Goal: Information Seeking & Learning: Learn about a topic

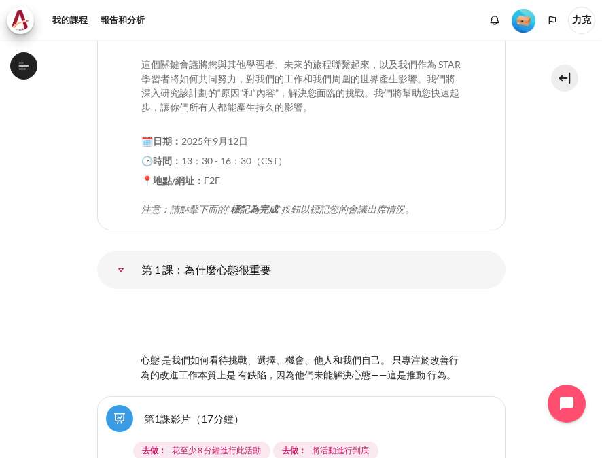
scroll to position [475, 0]
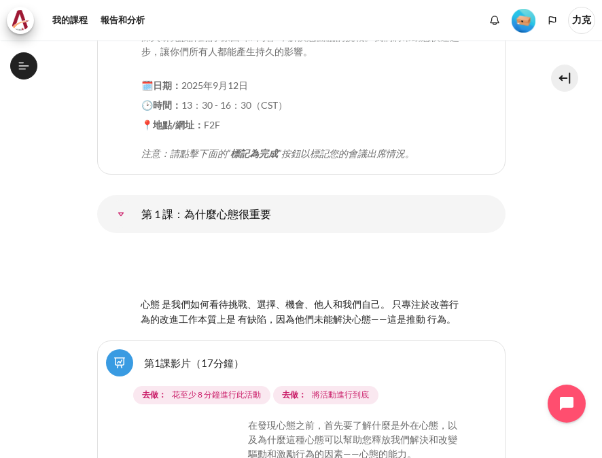
click at [29, 65] on icon at bounding box center [24, 66] width 12 height 12
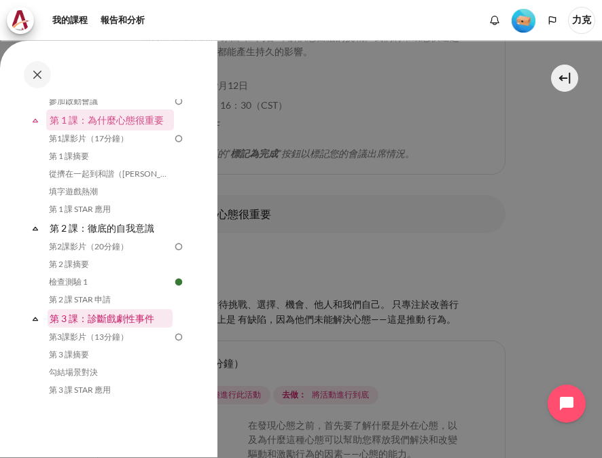
scroll to position [213, 0]
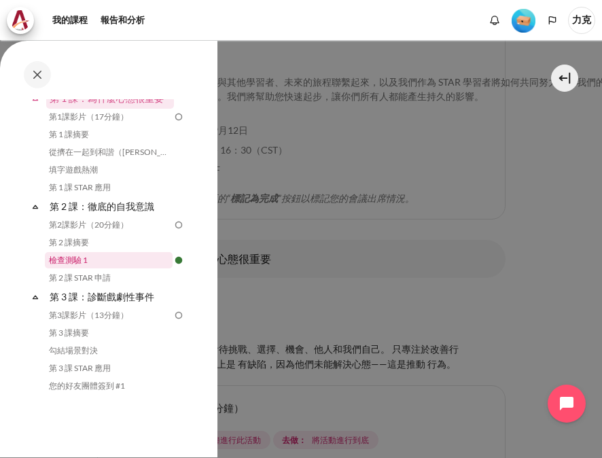
click at [77, 260] on link "檢查測驗 1" at bounding box center [109, 260] width 128 height 16
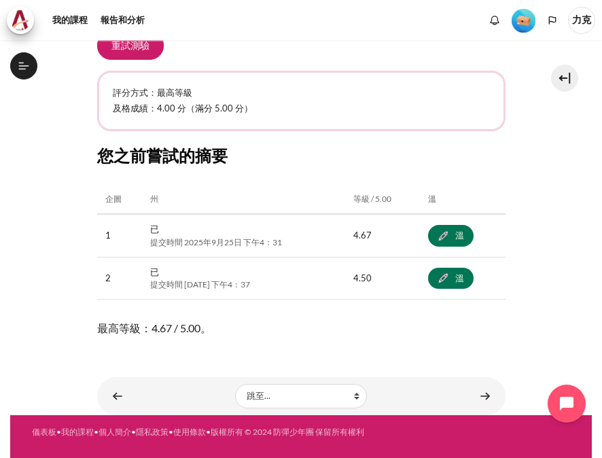
scroll to position [611, 0]
drag, startPoint x: 183, startPoint y: 274, endPoint x: 266, endPoint y: 334, distance: 102.2
click at [473, 393] on link "內容" at bounding box center [484, 395] width 27 height 26
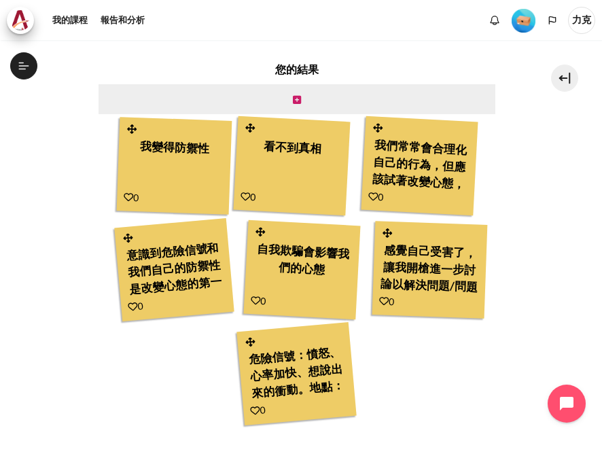
scroll to position [475, 0]
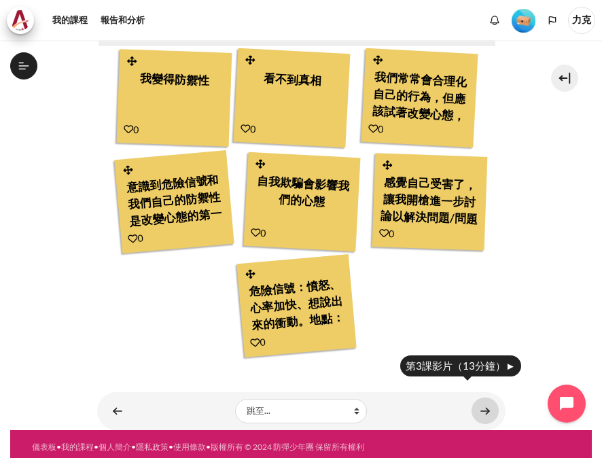
click at [473, 397] on link "內容" at bounding box center [484, 410] width 27 height 26
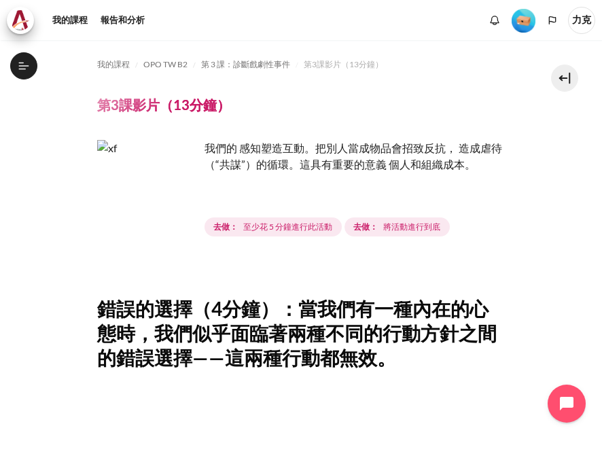
click at [181, 219] on img "內容" at bounding box center [148, 191] width 102 height 102
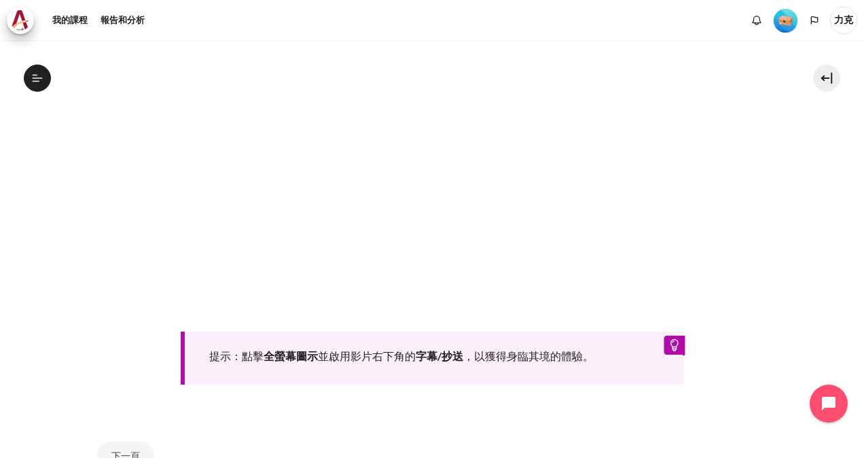
scroll to position [475, 0]
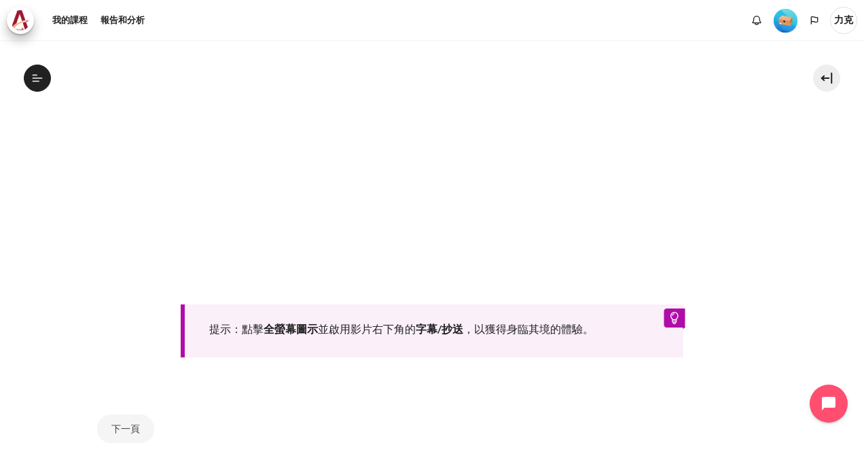
click at [601, 315] on div "提示：點擊 全螢幕圖示 並啟用影片右下角的 字幕/抄送 ，以獲得身臨其境的體驗。" at bounding box center [432, 330] width 503 height 53
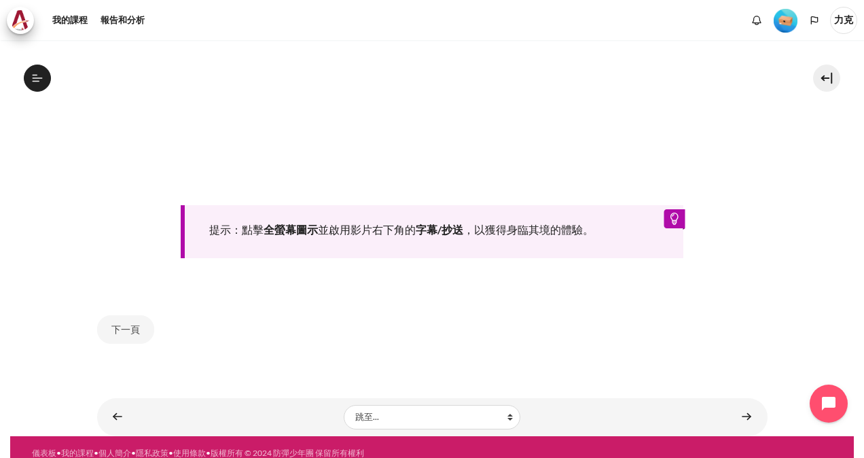
scroll to position [582, 0]
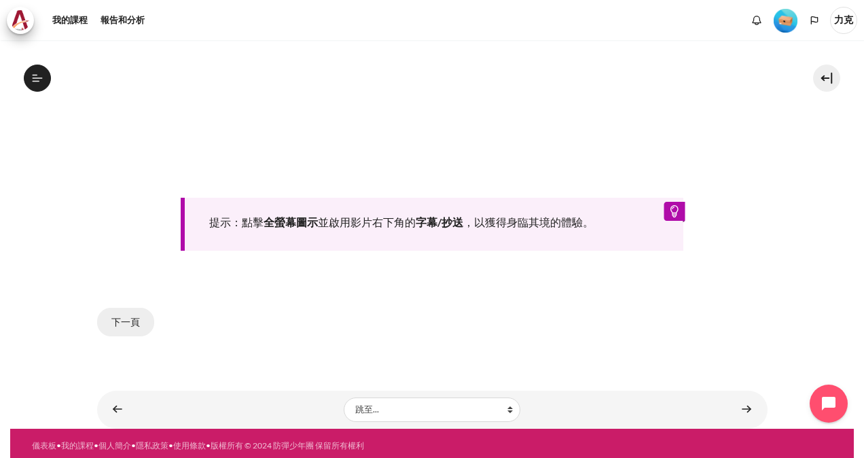
click at [126, 321] on button "下一頁" at bounding box center [125, 322] width 57 height 29
click at [122, 317] on button "下一頁" at bounding box center [125, 322] width 57 height 29
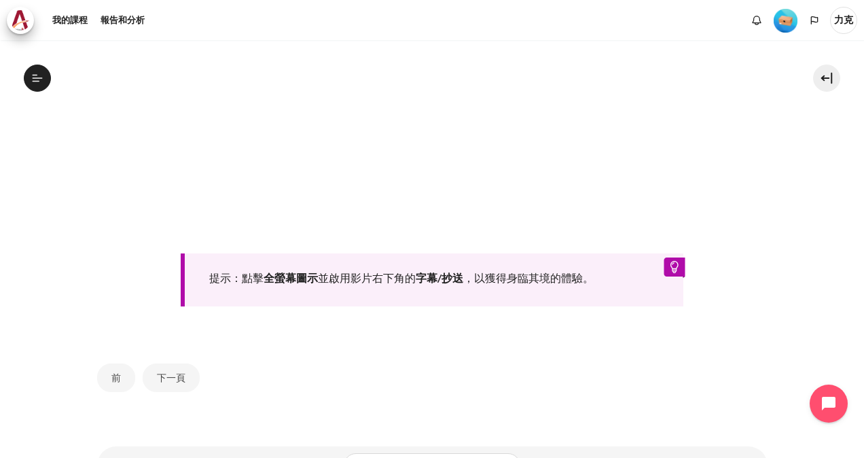
scroll to position [598, 0]
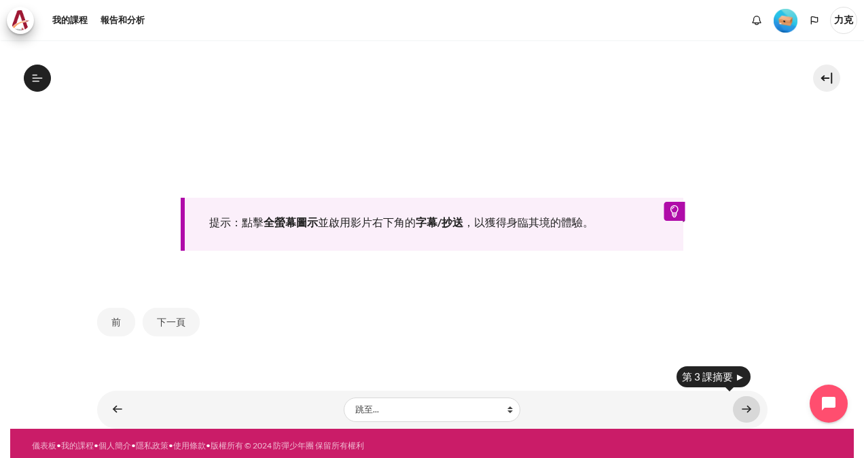
click at [735, 406] on link "內容" at bounding box center [746, 409] width 27 height 26
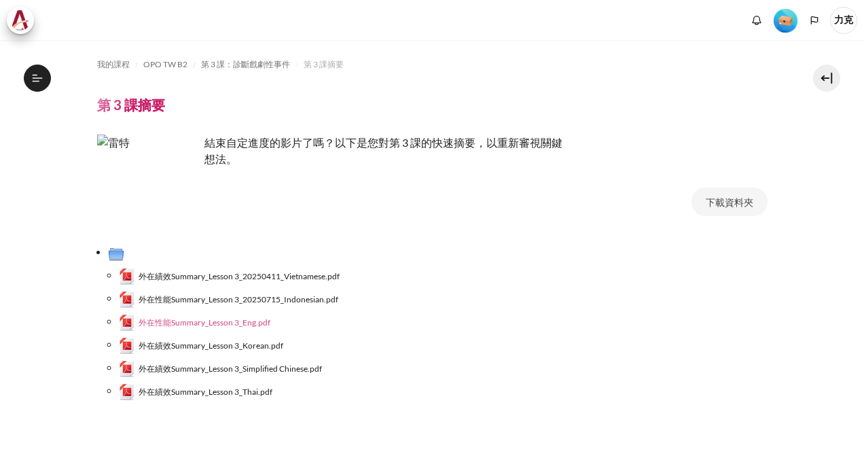
click at [215, 320] on span "外在性能Summary_Lesson 3_Eng.pdf" at bounding box center [205, 323] width 132 height 12
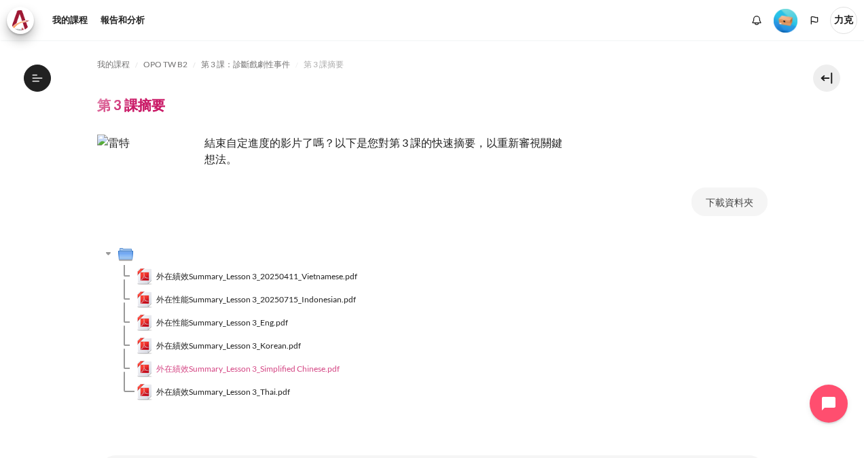
click at [239, 373] on span "外在績效Summary_Lesson 3_Simplified Chinese.pdf" at bounding box center [247, 369] width 183 height 12
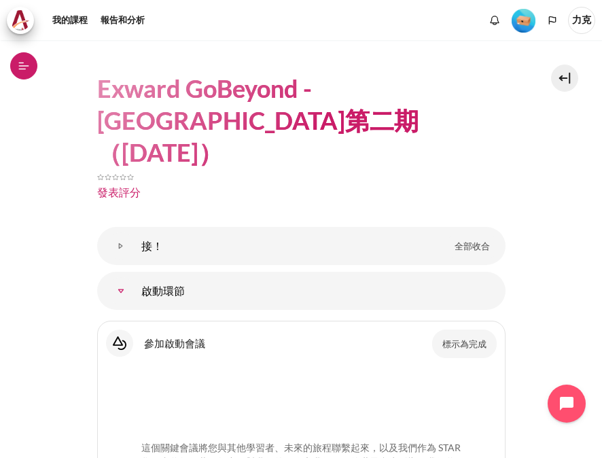
scroll to position [68, 0]
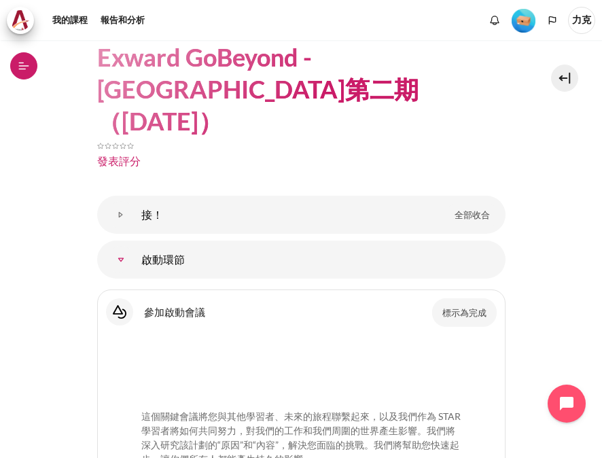
click at [26, 71] on icon at bounding box center [24, 66] width 12 height 12
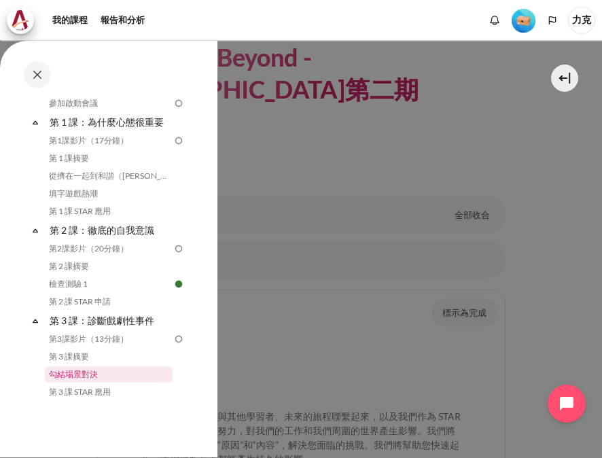
scroll to position [272, 0]
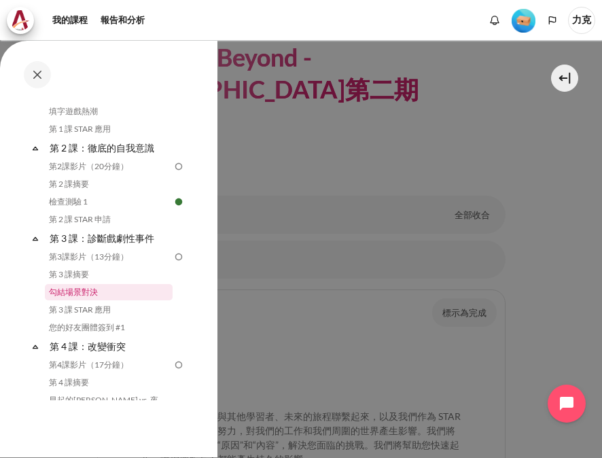
click at [73, 289] on link "勾結場景對決" at bounding box center [109, 292] width 128 height 16
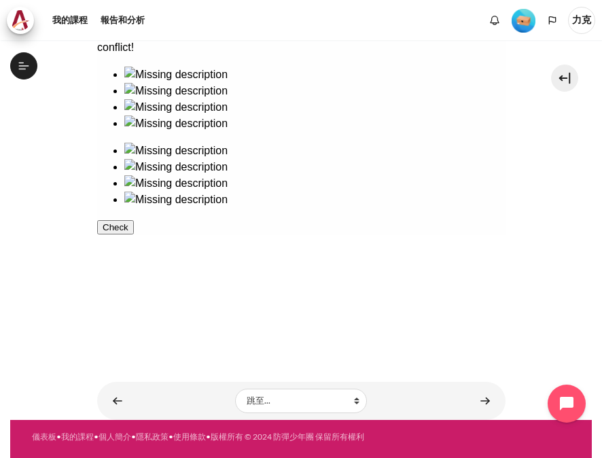
scroll to position [296, 0]
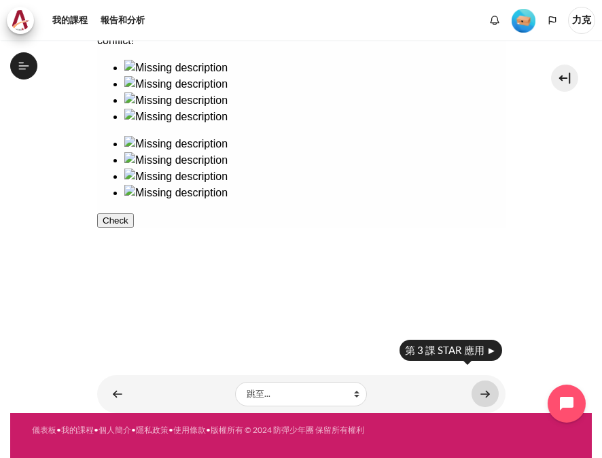
click at [476, 393] on link "內容" at bounding box center [484, 393] width 27 height 26
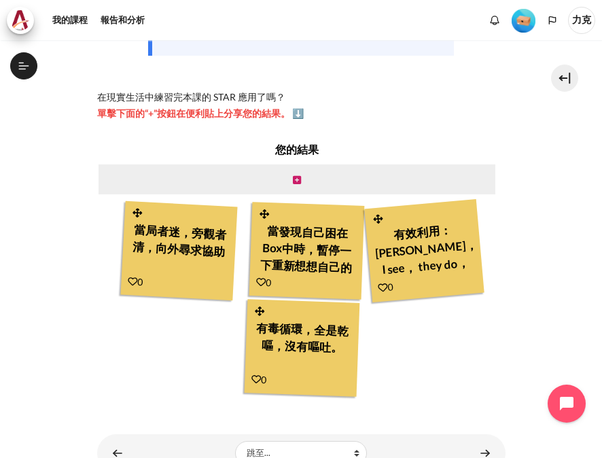
scroll to position [386, 0]
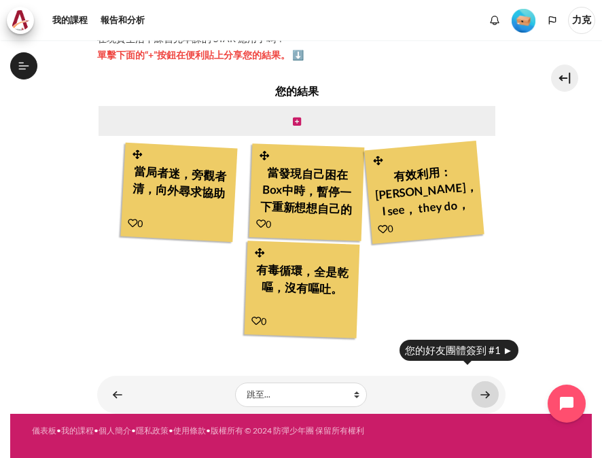
click at [481, 395] on link "內容" at bounding box center [484, 394] width 27 height 26
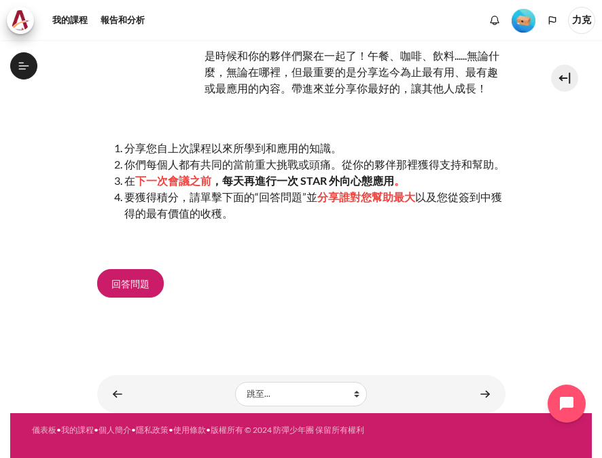
scroll to position [141, 0]
click at [478, 397] on body "跳至主要內容 公開課程索引 已完成 8% 2 / 25 脹 塌" at bounding box center [301, 229] width 602 height 458
click at [456, 340] on div "我的課程 OPO TW B2 第 3 課：診斷戲劇性事件 您的好友團體簽到 #1 您的好友團體簽到 #1 是 時候和你的夥伴們聚在一起了 在" at bounding box center [301, 134] width 408 height 439
click at [481, 394] on body "跳至主要內容 公開課程索引 已完成 8% 2 / 25 脹 塌" at bounding box center [301, 229] width 602 height 458
click at [448, 382] on div "第4課影片（17分鐘）►" at bounding box center [460, 382] width 121 height 21
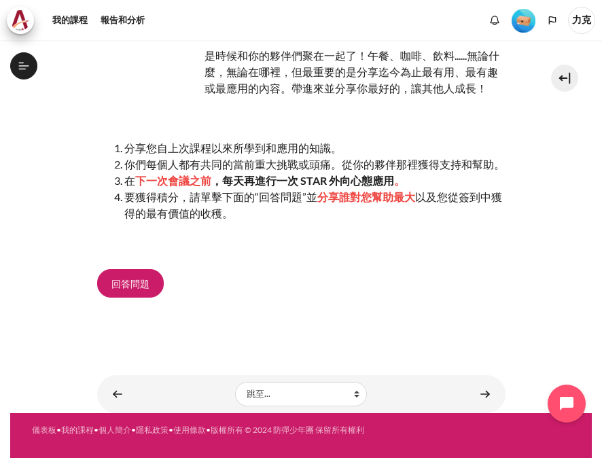
scroll to position [136, 0]
click at [133, 291] on span "回答問題" at bounding box center [130, 283] width 38 height 14
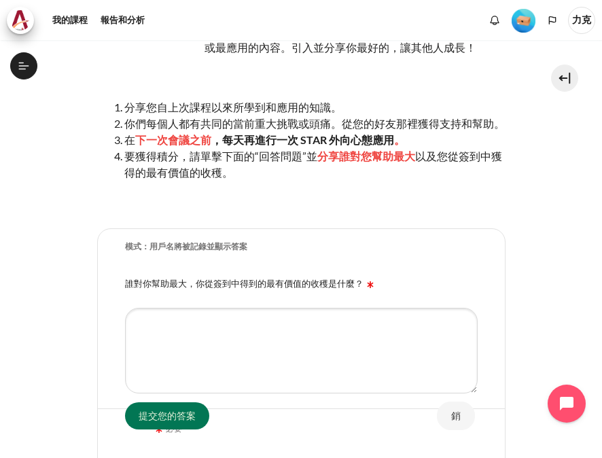
scroll to position [204, 0]
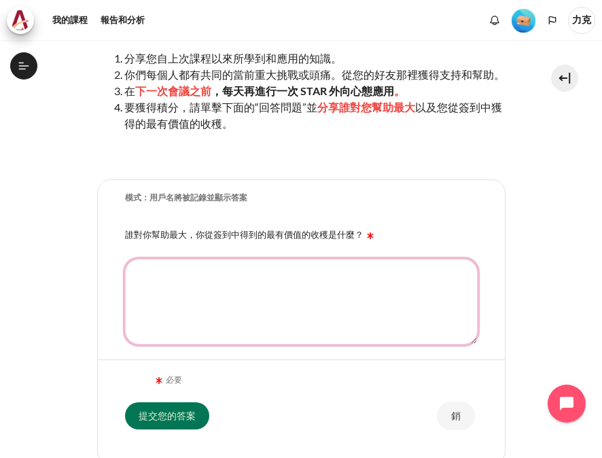
click at [243, 293] on textarea "誰對你幫助最大，你從簽到中得到的最有價值的收穫是什麼？" at bounding box center [301, 302] width 353 height 86
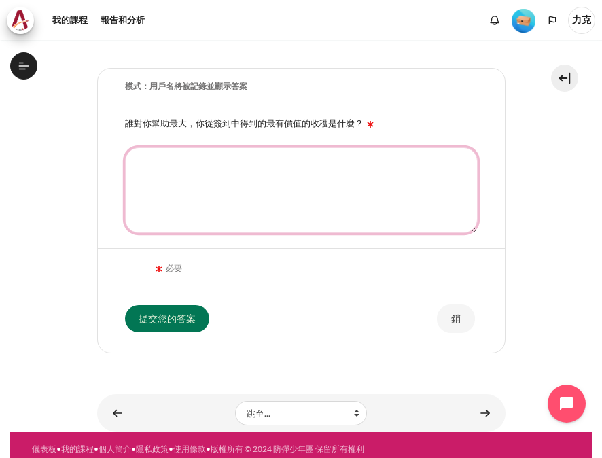
scroll to position [349, 0]
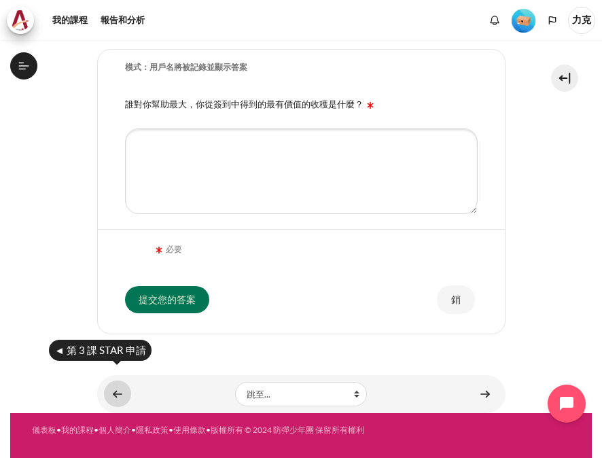
click at [115, 395] on link "內容" at bounding box center [117, 393] width 27 height 26
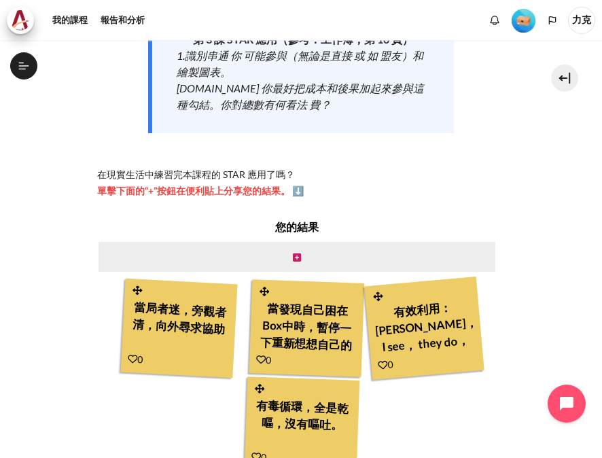
scroll to position [272, 0]
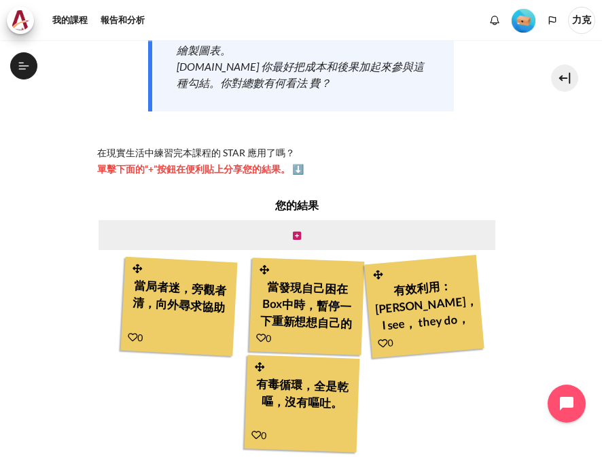
click at [327, 300] on div "當發現自己困在Box中時，暫停一下重新想想自己的心態" at bounding box center [307, 304] width 101 height 60
drag, startPoint x: 317, startPoint y: 296, endPoint x: 278, endPoint y: 304, distance: 38.9
click at [278, 304] on div "當發現自己困在Box中時，暫停一下重新想想自己的心態" at bounding box center [307, 304] width 101 height 60
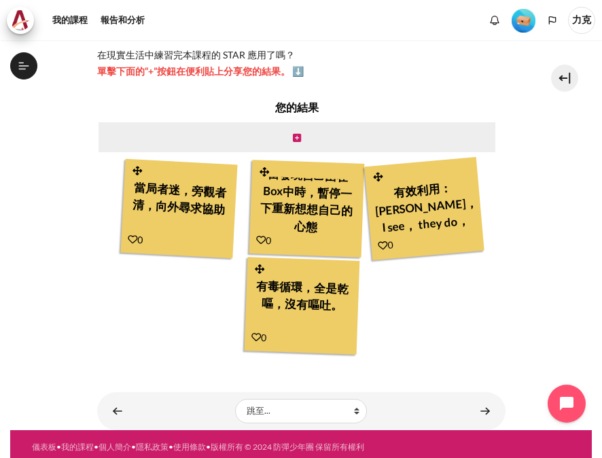
scroll to position [386, 0]
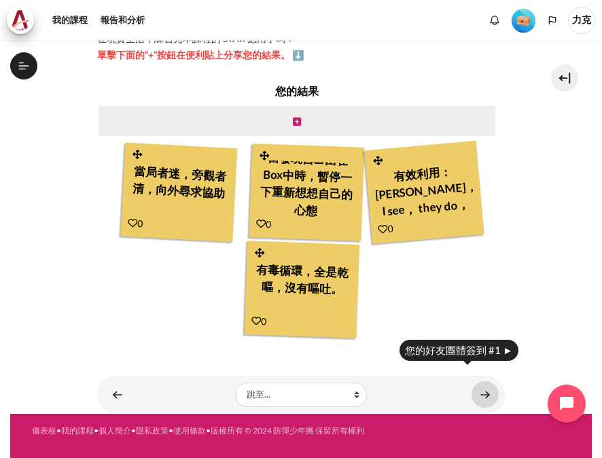
click at [481, 399] on link "內容" at bounding box center [484, 394] width 27 height 26
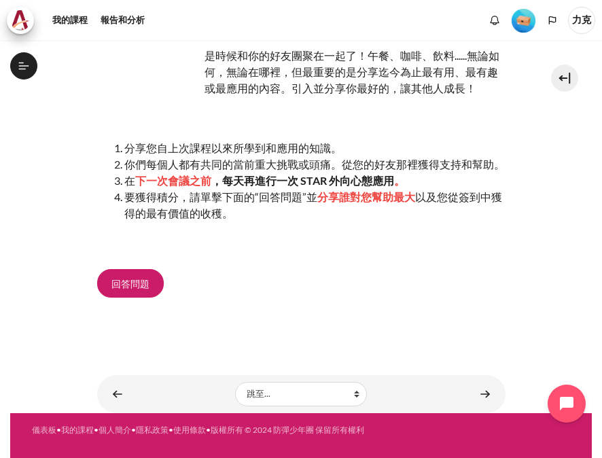
scroll to position [141, 0]
click at [194, 329] on div "是 時候和你的好友團聚在一起了 ！午餐、咖啡、飲料......無論如何，無論在哪裡，但最重要的是分享迄今為止最有用、最有趣或最應用的內容。引入並分享你最好的，…" at bounding box center [301, 172] width 408 height 325
click at [122, 280] on span "回答問題" at bounding box center [130, 283] width 38 height 14
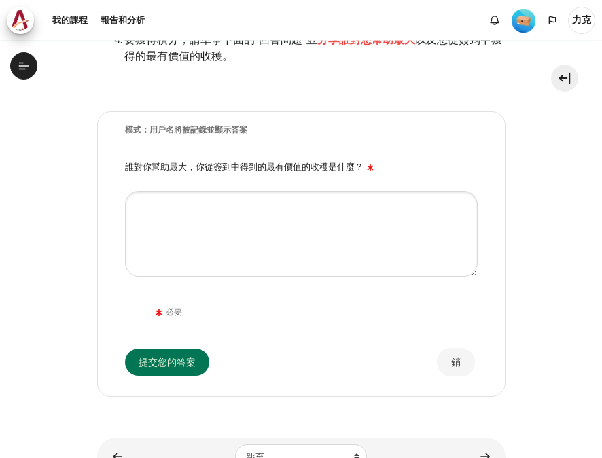
scroll to position [349, 0]
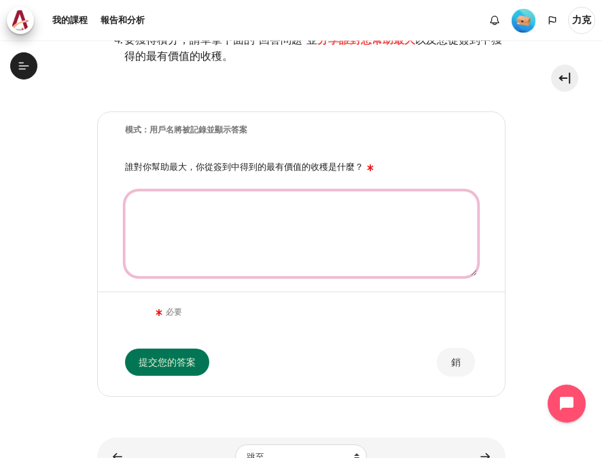
click at [251, 240] on textarea "誰對你幫助最大，你從簽到中得到的最有價值的收穫是什麼？" at bounding box center [301, 234] width 353 height 86
type textarea "m"
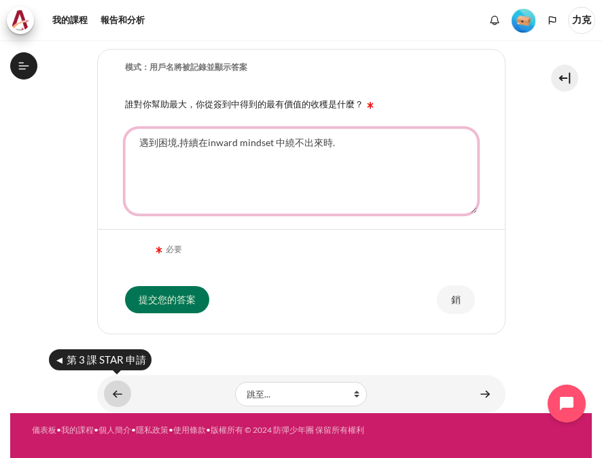
type textarea "遇到困境,持續在inward mindset 中繞不出來時."
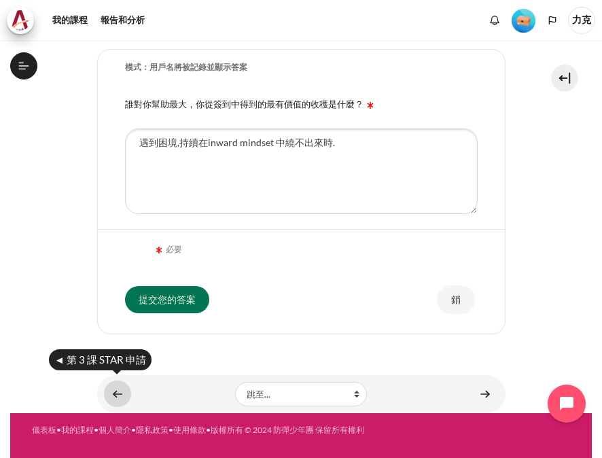
click at [120, 404] on link "內容" at bounding box center [117, 393] width 27 height 26
click at [121, 401] on link "內容" at bounding box center [117, 393] width 27 height 26
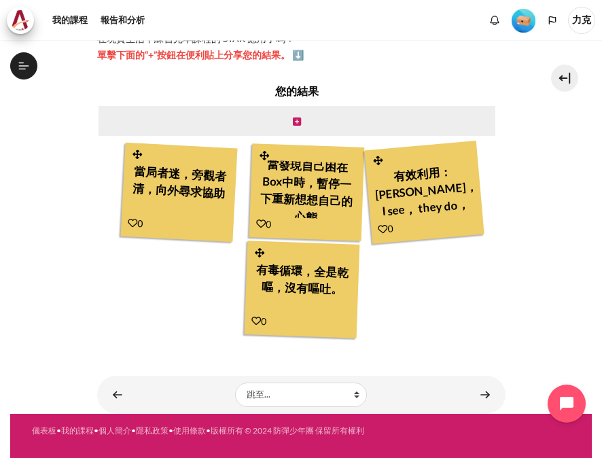
scroll to position [15, 0]
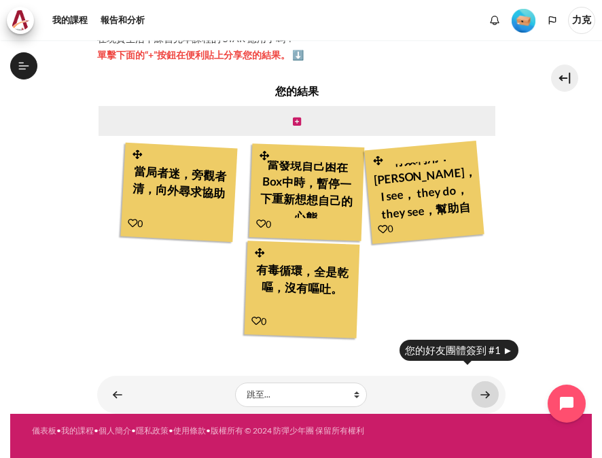
click at [480, 395] on link "內容" at bounding box center [484, 394] width 27 height 26
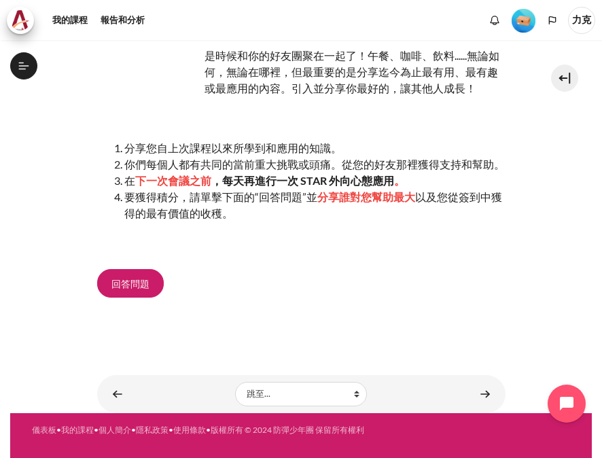
scroll to position [349, 0]
click at [141, 287] on span "回答問題" at bounding box center [130, 283] width 38 height 14
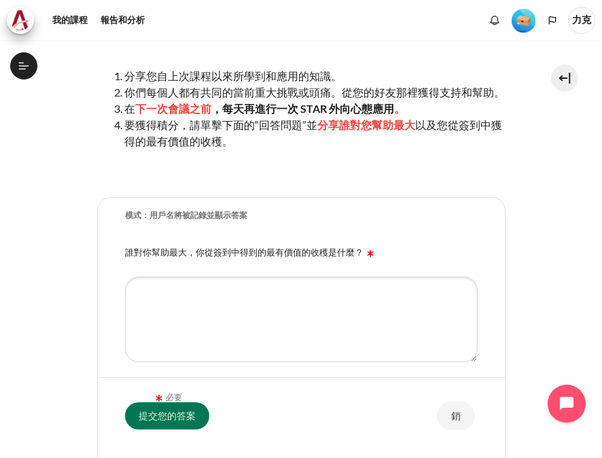
scroll to position [204, 0]
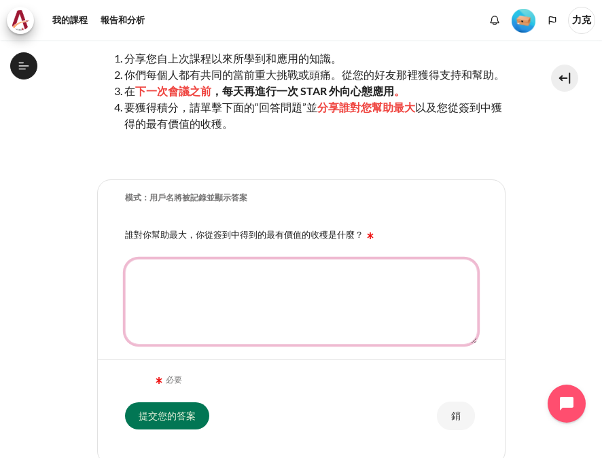
click at [194, 301] on textarea "誰對你幫助最大，你從簽到中得到的最有價值的收穫是什麼？" at bounding box center [301, 302] width 353 height 86
click at [149, 291] on textarea "誰對你幫助最大，你從簽到中得到的最有價值的收穫是什麼？" at bounding box center [301, 302] width 353 height 86
drag, startPoint x: 334, startPoint y: 293, endPoint x: 342, endPoint y: 272, distance: 23.2
click at [334, 293] on textarea "當遇到困擾,持續在inward mindset 中纏繞" at bounding box center [301, 302] width 353 height 86
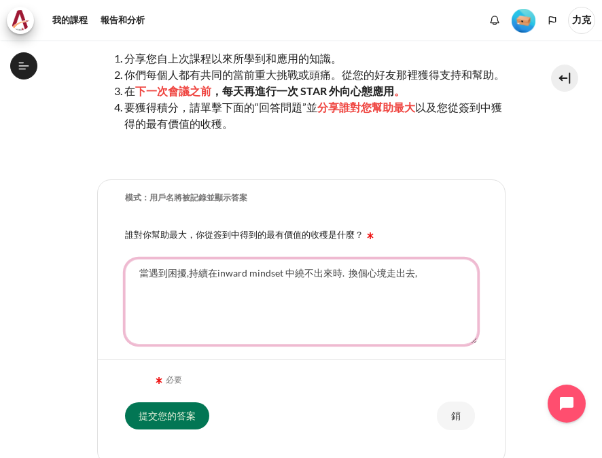
click at [342, 291] on textarea "當遇到困擾,持續在inward mindset 中繞不出來時. 換個心境走出去," at bounding box center [301, 302] width 353 height 86
click at [456, 293] on textarea "當遇到困擾,持續在inward mindset 中繞不出來時. 暫停一下,換個心境走出去," at bounding box center [301, 302] width 353 height 86
click at [459, 291] on textarea "當遇到困擾,持續在inward mindset 中繞不出來時. 暫停一下,換個心境走出去," at bounding box center [301, 302] width 353 height 86
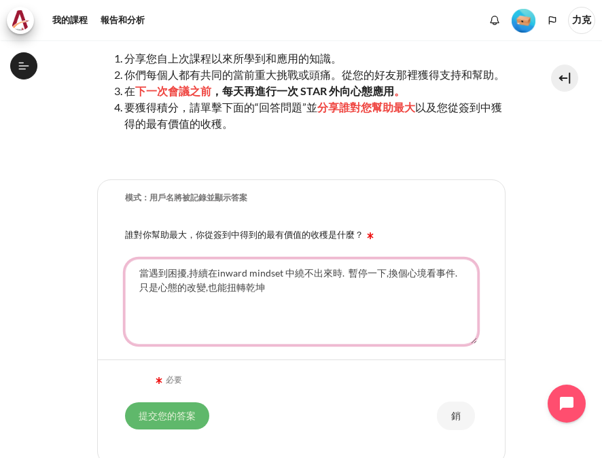
type textarea "當遇到困擾,持續在inward mindset 中繞不出來時. 暫停一下,換個心境看事件. 只是心態的改變,也能扭轉乾坤"
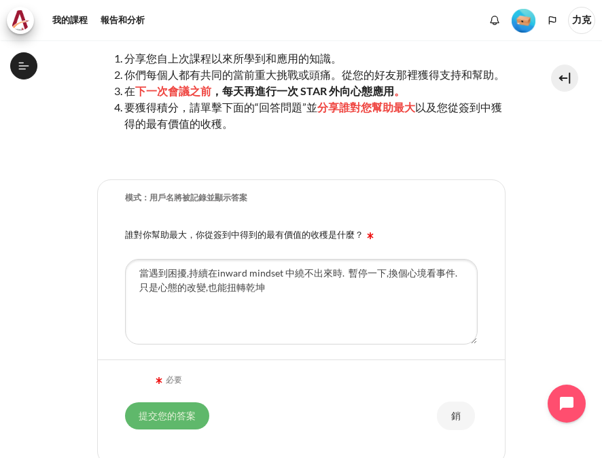
click at [173, 418] on input "提交您的答案" at bounding box center [167, 414] width 84 height 27
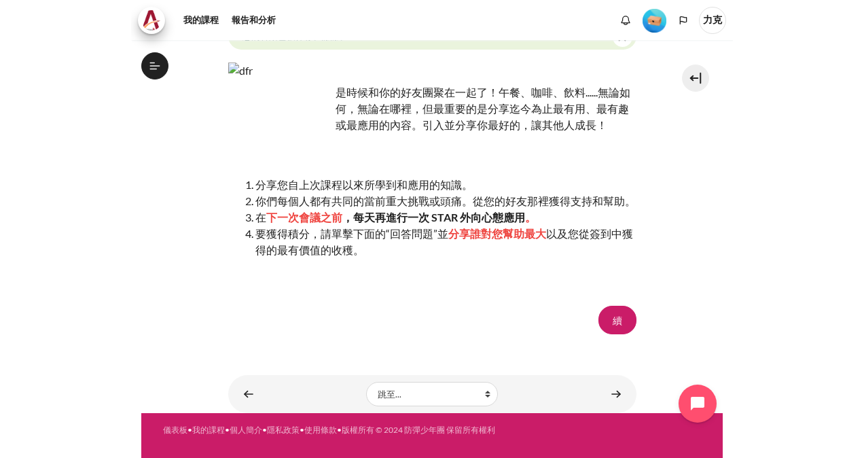
scroll to position [363, 0]
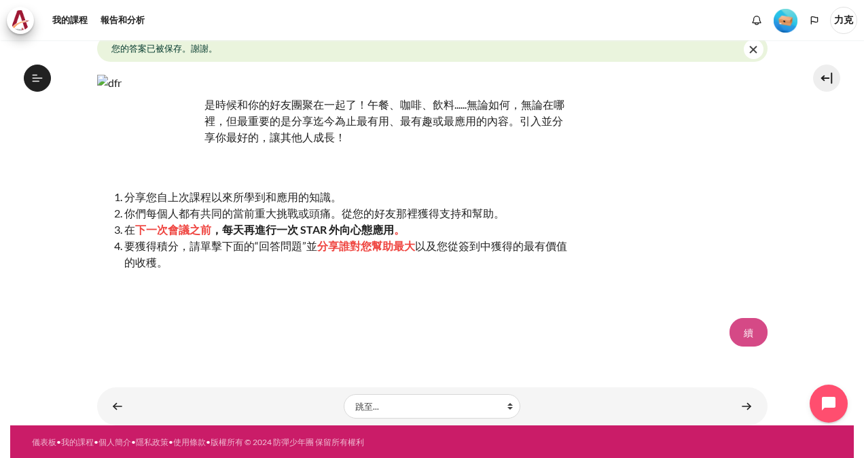
click at [601, 335] on button "續" at bounding box center [748, 332] width 38 height 29
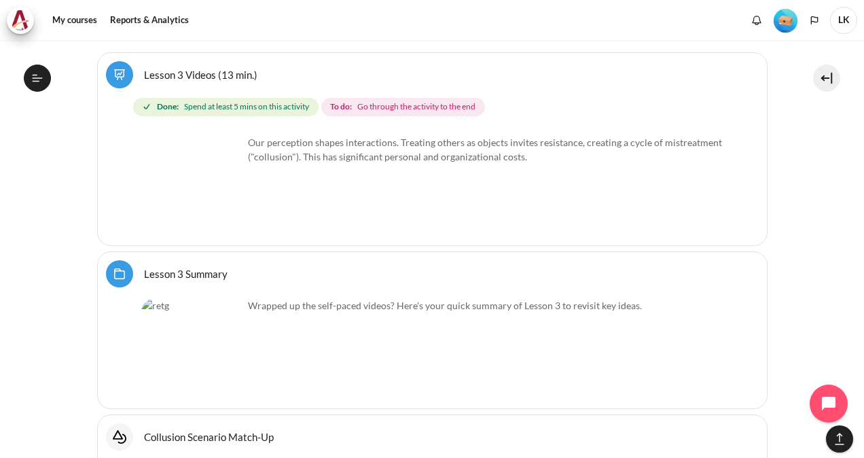
scroll to position [3230, 0]
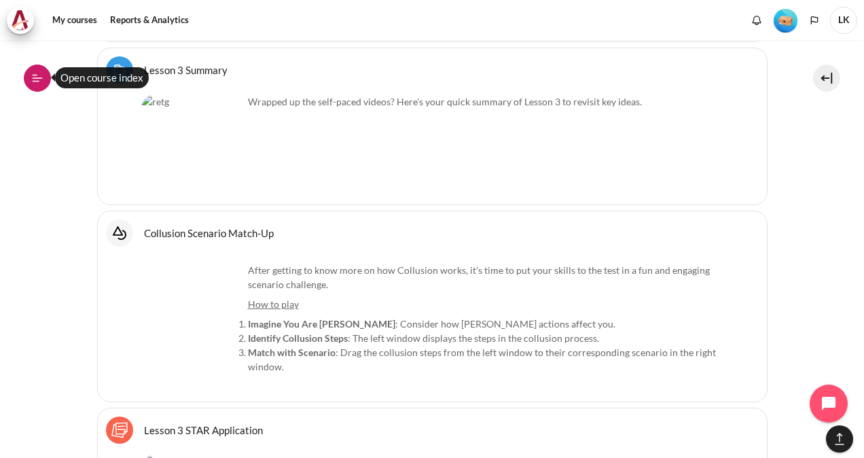
click at [33, 84] on button "Open course index" at bounding box center [37, 78] width 27 height 27
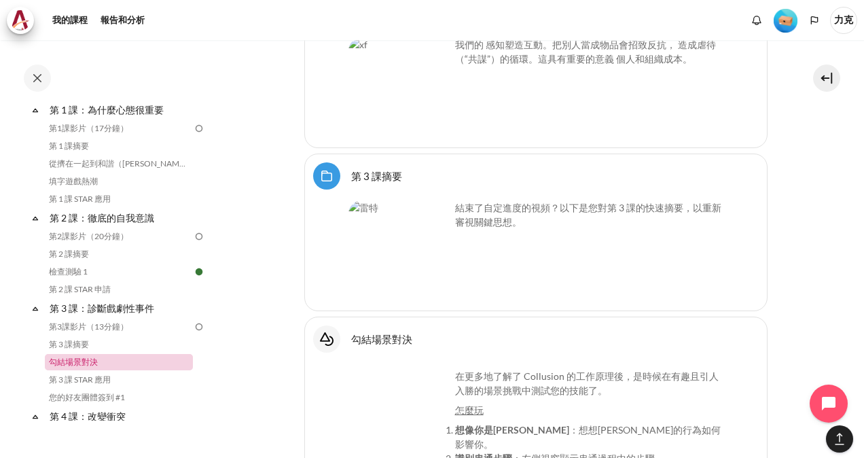
scroll to position [273, 0]
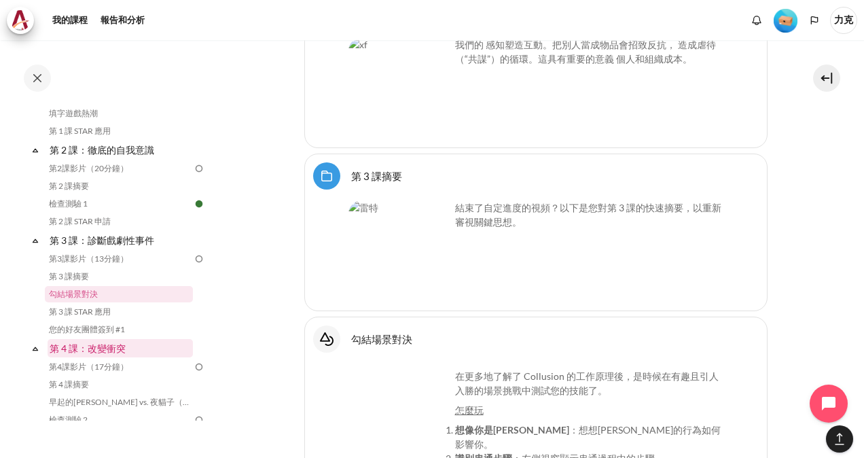
click at [140, 352] on link "第 4 課：改變衝突" at bounding box center [120, 348] width 145 height 18
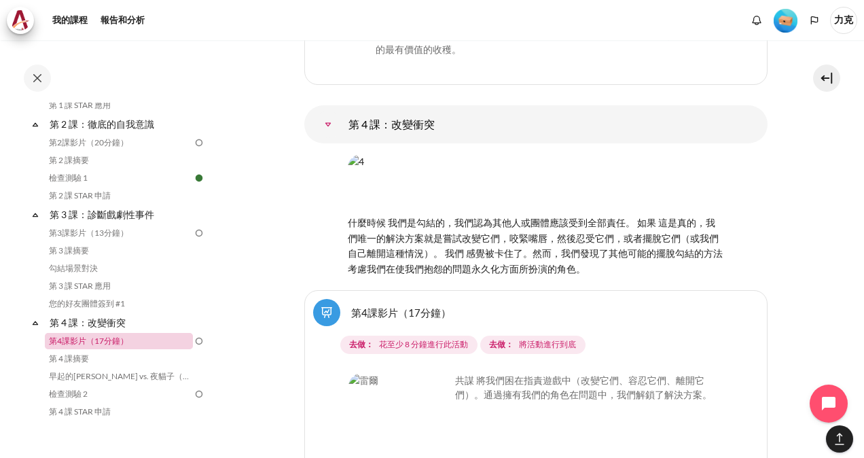
scroll to position [367, 0]
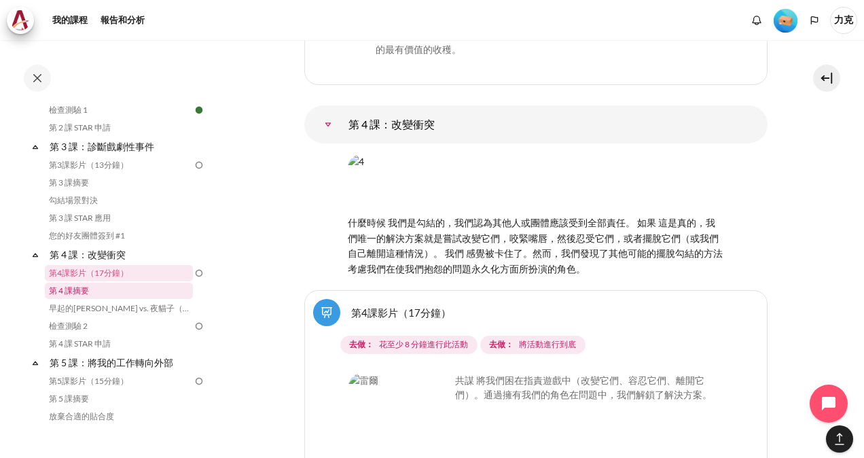
click at [106, 292] on link "第 4 課摘要" at bounding box center [119, 291] width 148 height 16
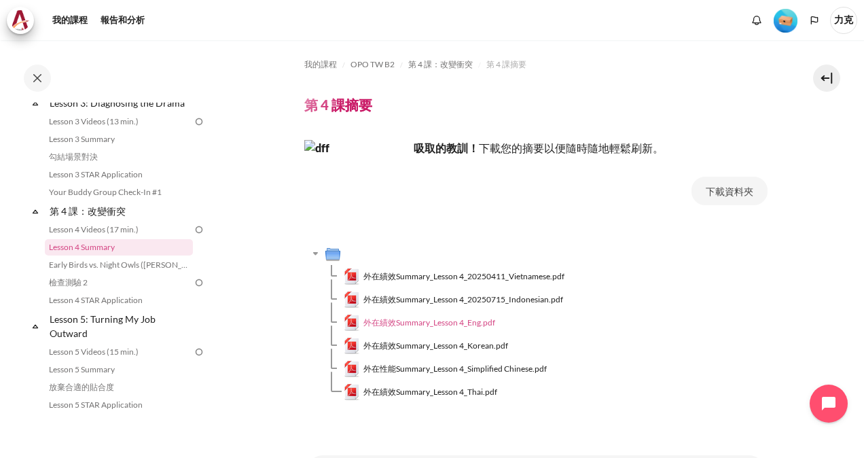
scroll to position [395, 0]
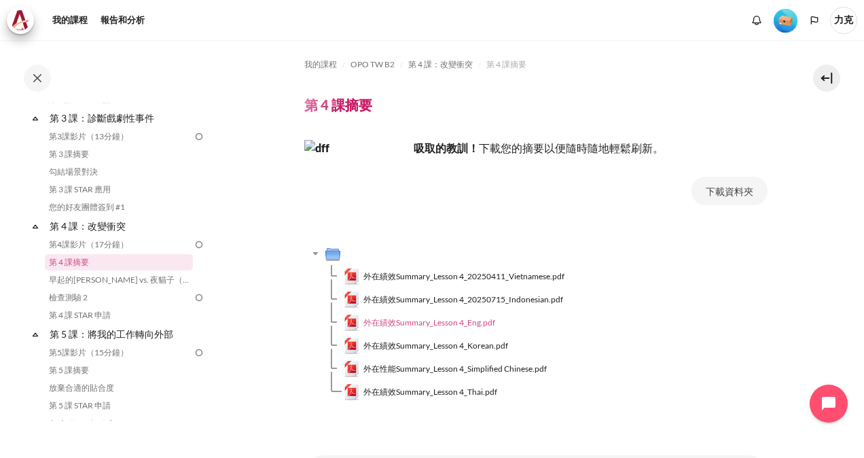
click at [446, 319] on span "外在績效Summary_Lesson 4_Eng.pdf" at bounding box center [429, 323] width 132 height 12
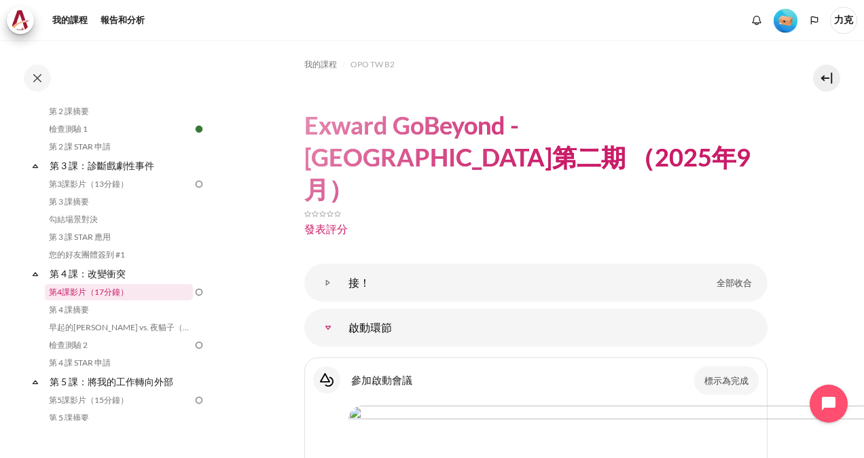
scroll to position [349, 0]
click at [73, 310] on link "第 4 課摘要" at bounding box center [119, 308] width 148 height 16
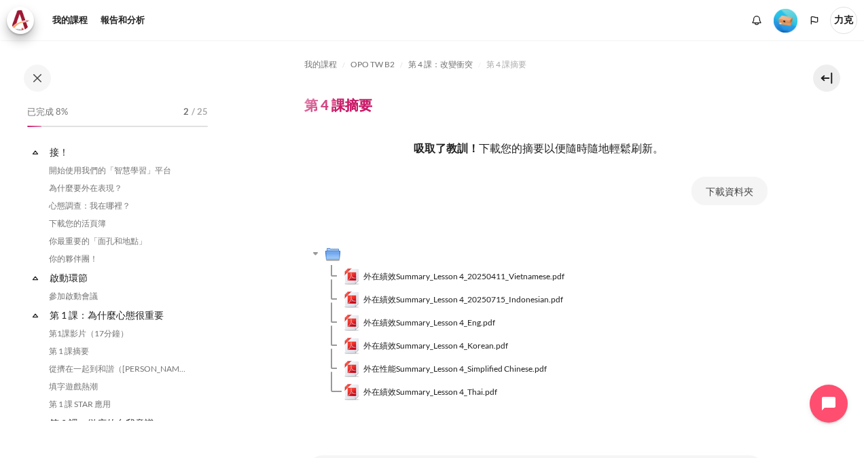
scroll to position [396, 0]
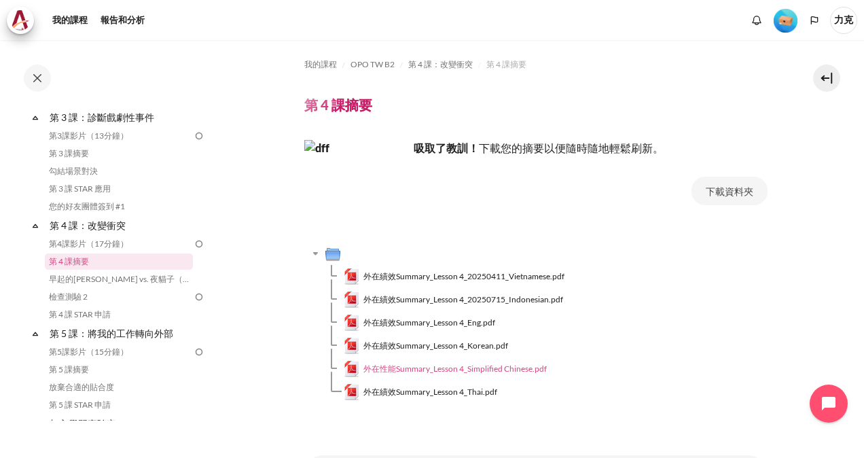
click at [441, 367] on span "外在性能Summary_Lesson 4_Simplified Chinese.pdf" at bounding box center [454, 369] width 183 height 12
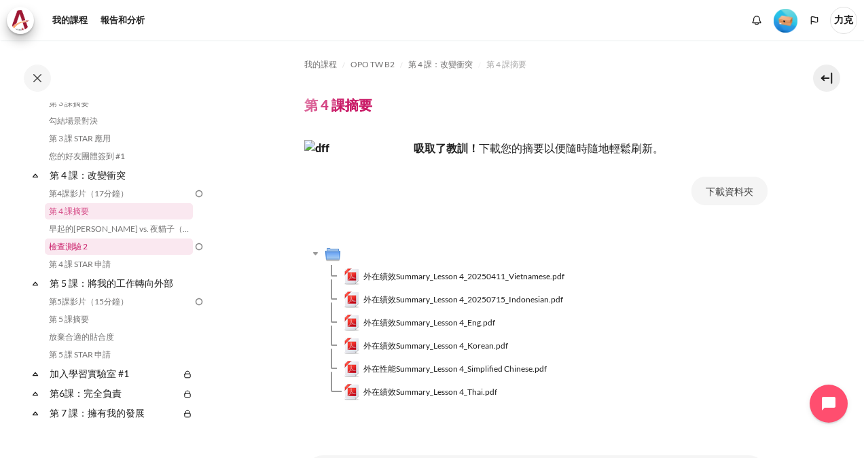
scroll to position [464, 0]
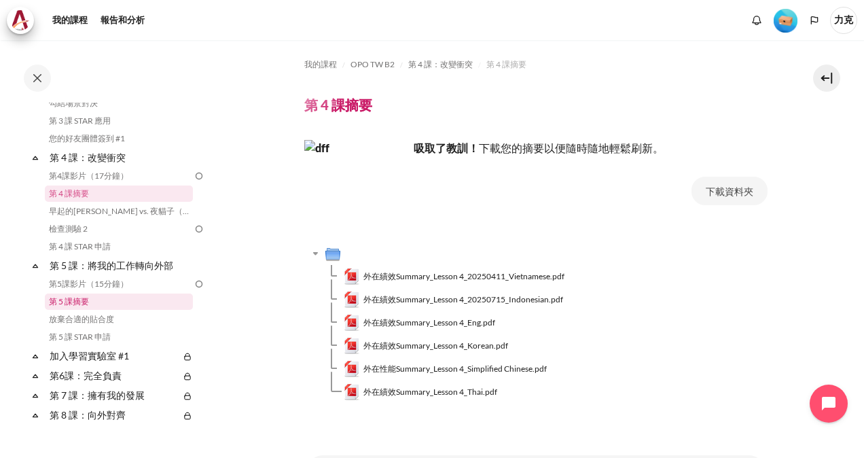
click at [83, 302] on link "第 5 課摘要" at bounding box center [119, 301] width 148 height 16
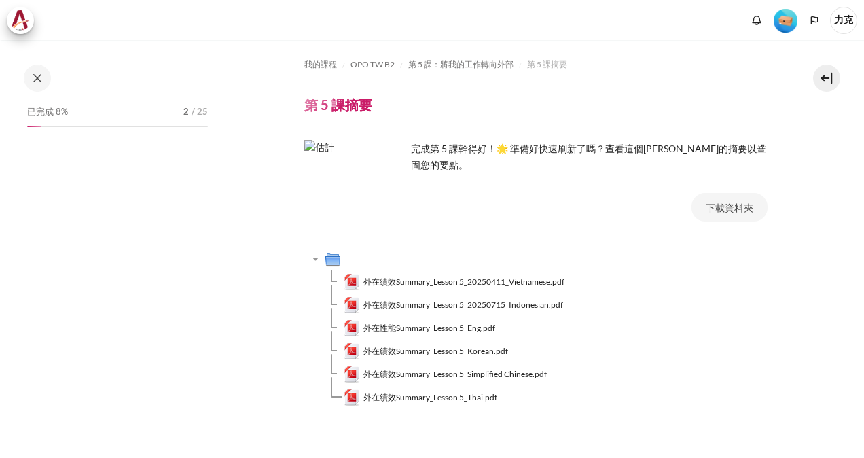
scroll to position [504, 0]
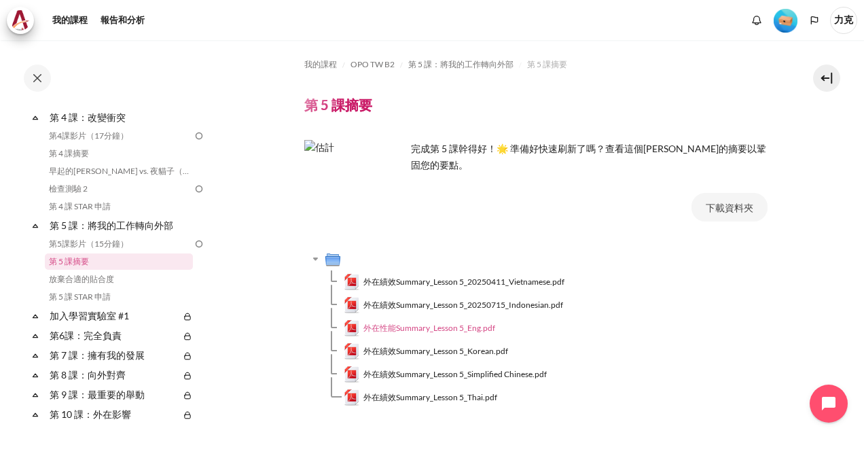
click at [443, 329] on span "外在性能Summary_Lesson 5_Eng.pdf" at bounding box center [429, 328] width 132 height 12
click at [453, 375] on span "外在績效Summary_Lesson 5_Simplified Chinese.pdf" at bounding box center [454, 374] width 183 height 12
click at [98, 338] on link "第6課：完全負責" at bounding box center [114, 335] width 132 height 18
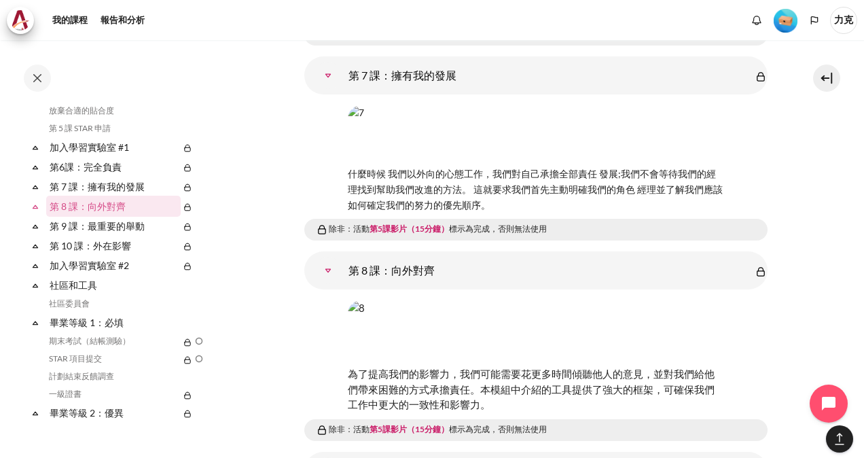
scroll to position [7009, 0]
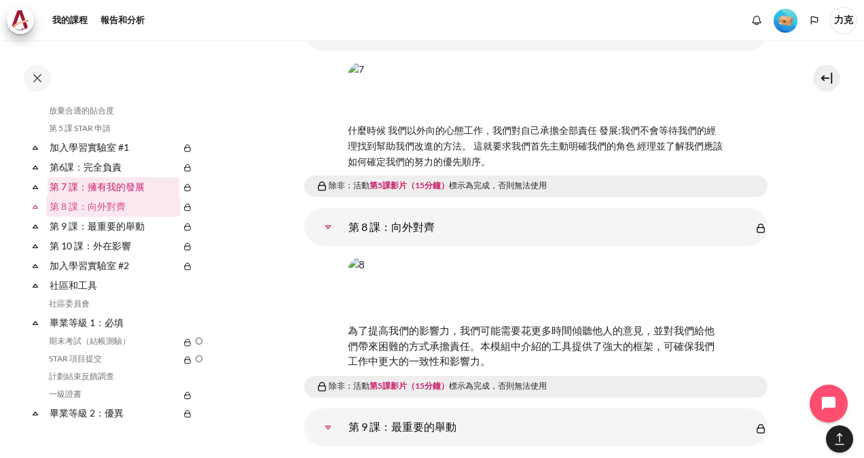
click at [118, 185] on link "第 7 課：擁有我的發展" at bounding box center [114, 186] width 132 height 18
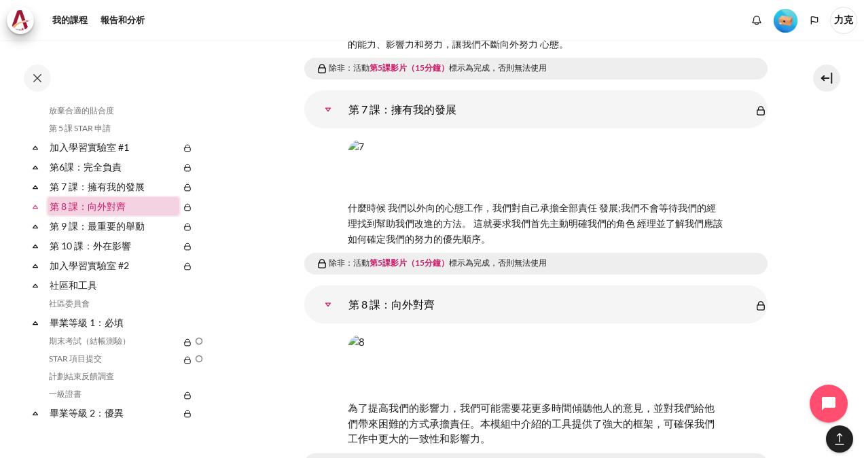
click at [99, 206] on link "第 8 課：向外對齊" at bounding box center [114, 206] width 132 height 18
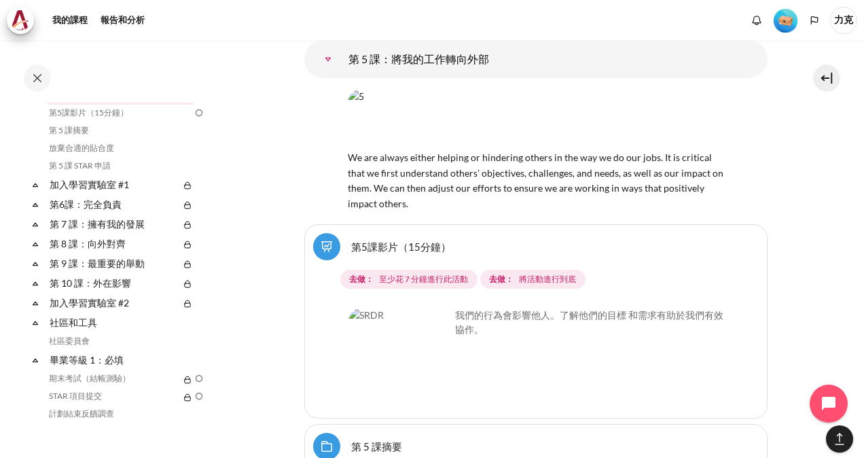
scroll to position [617, 0]
